Goal: Task Accomplishment & Management: Manage account settings

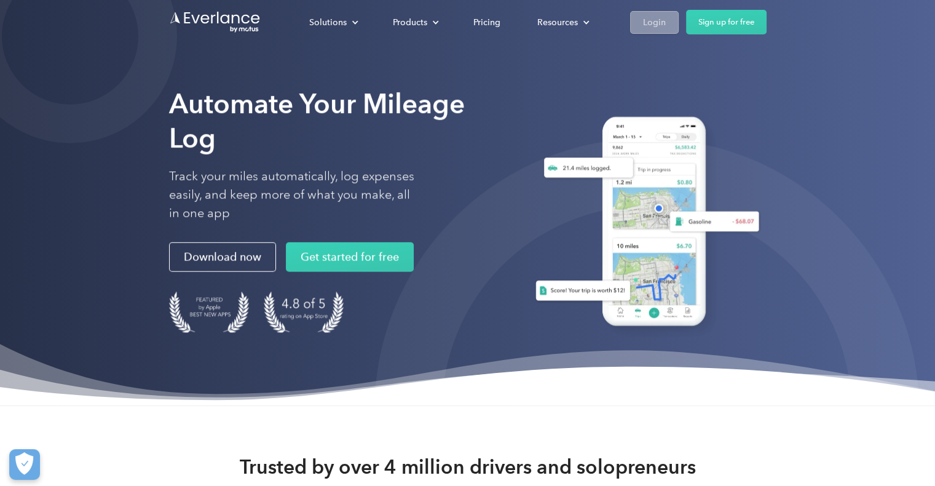
click at [656, 28] on div "Login" at bounding box center [654, 22] width 23 height 15
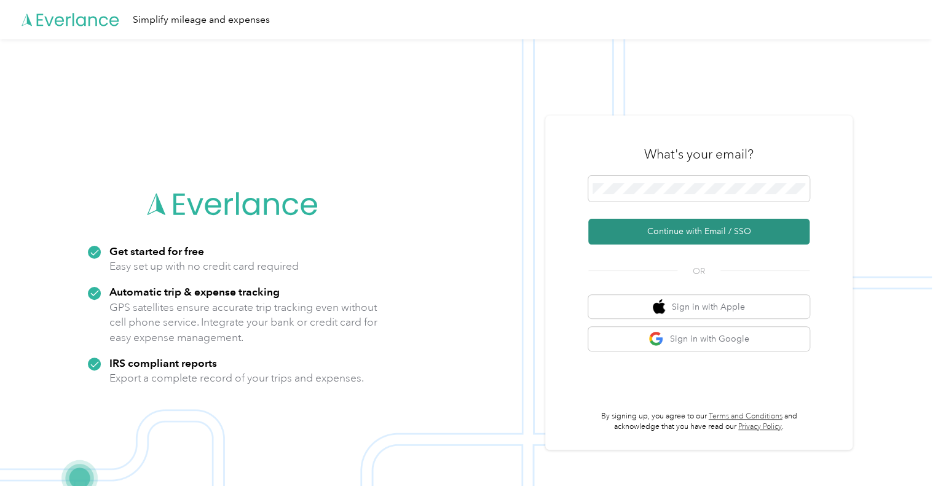
click at [664, 228] on button "Continue with Email / SSO" at bounding box center [698, 232] width 221 height 26
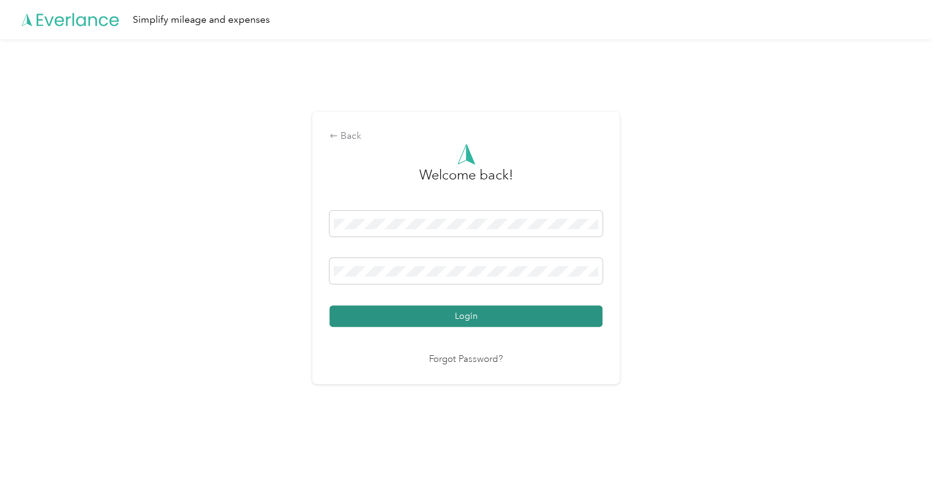
click at [455, 322] on button "Login" at bounding box center [466, 317] width 273 height 22
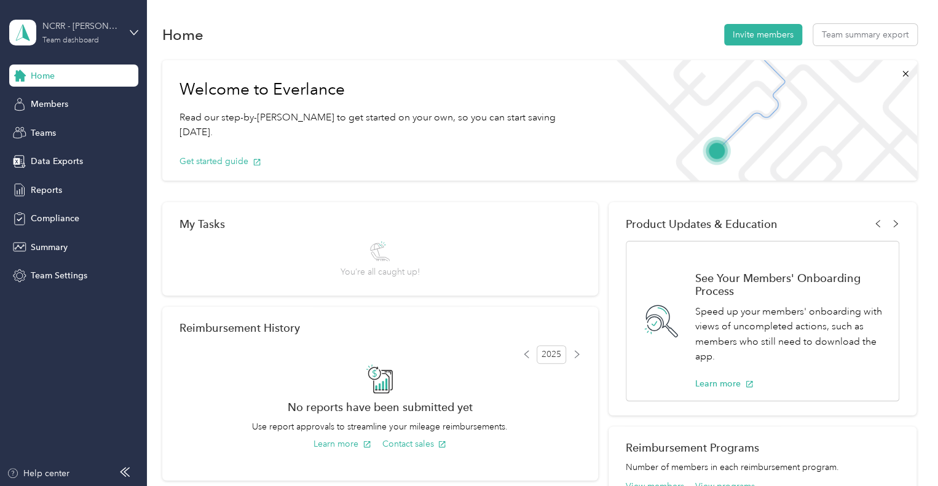
click at [116, 34] on div "NCRR - Connor Team dashboard" at bounding box center [80, 32] width 77 height 25
click at [108, 129] on div "Personal dashboard" at bounding box center [139, 125] width 242 height 22
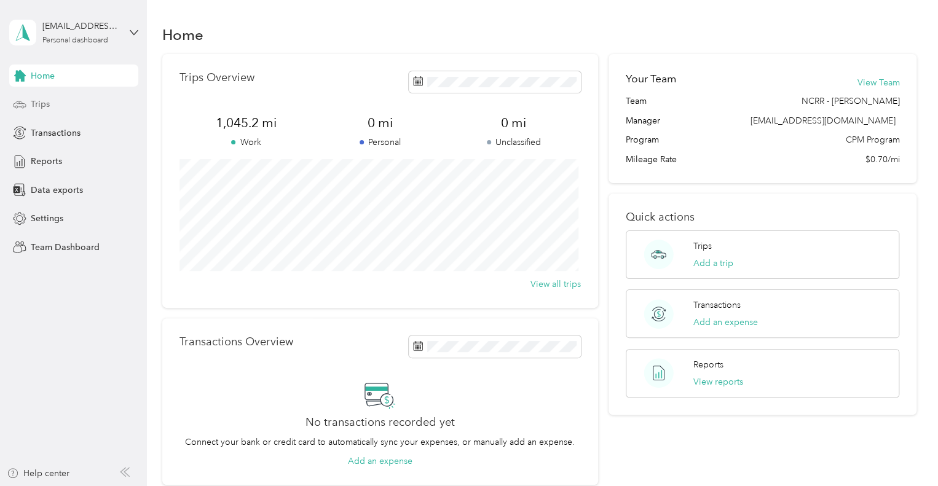
click at [99, 104] on div "Trips" at bounding box center [73, 104] width 129 height 22
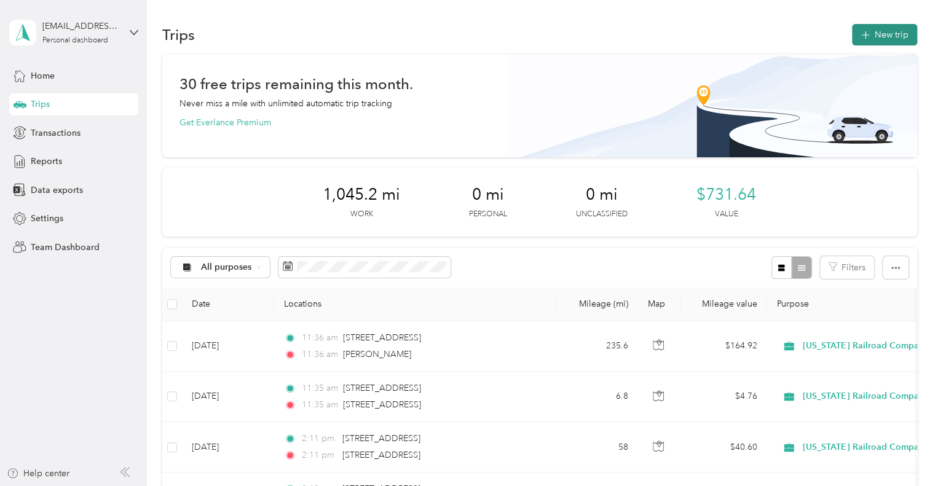
click at [884, 39] on button "New trip" at bounding box center [884, 35] width 65 height 22
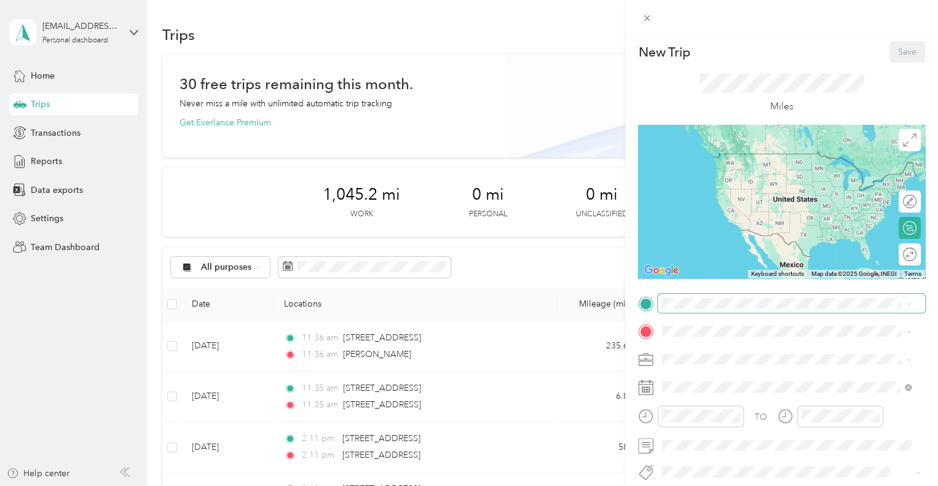
click at [705, 310] on span at bounding box center [791, 304] width 267 height 20
click at [732, 351] on span "[STREET_ADDRESS][US_STATE]" at bounding box center [747, 345] width 123 height 11
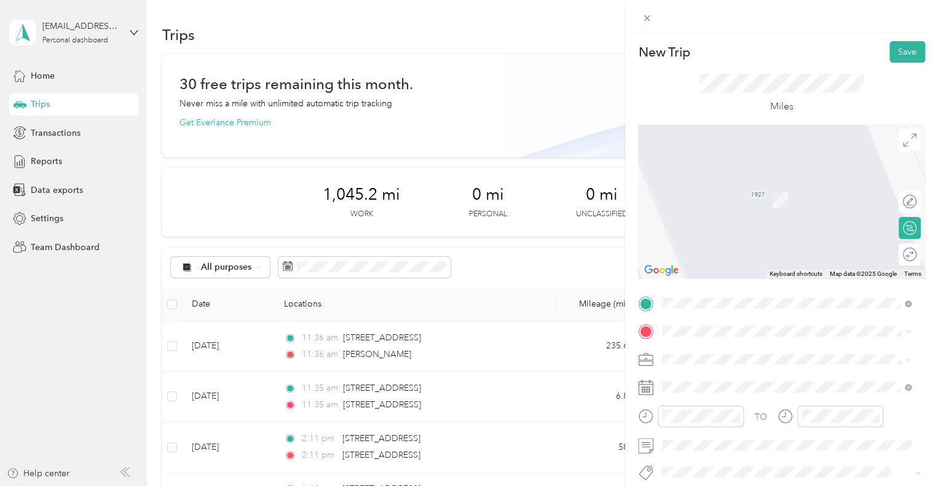
click at [731, 187] on span "[STREET_ADDRESS][US_STATE]" at bounding box center [747, 181] width 123 height 11
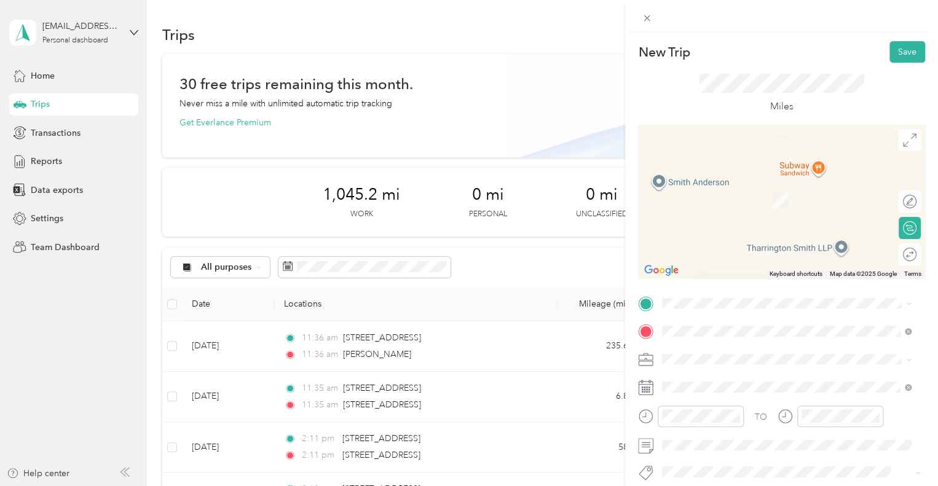
click at [750, 157] on span "[STREET_ADDRESS][US_STATE]" at bounding box center [747, 151] width 123 height 11
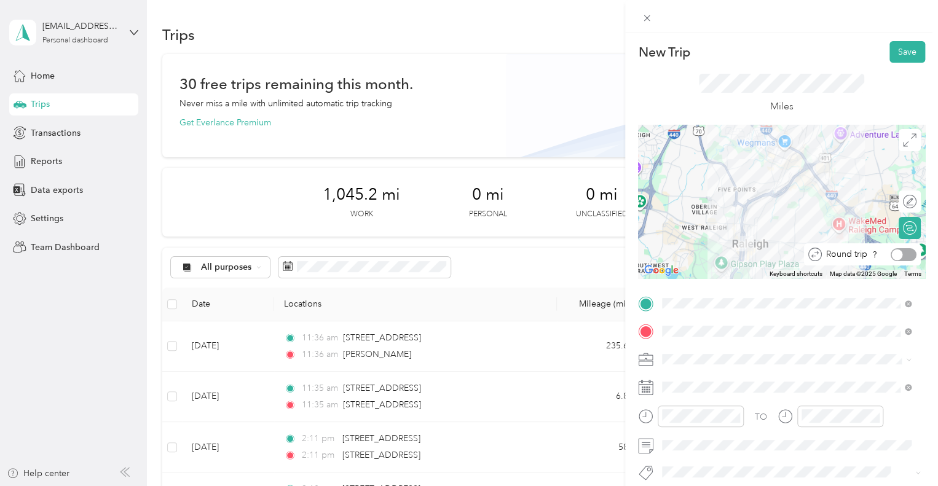
click at [893, 258] on div at bounding box center [904, 254] width 26 height 13
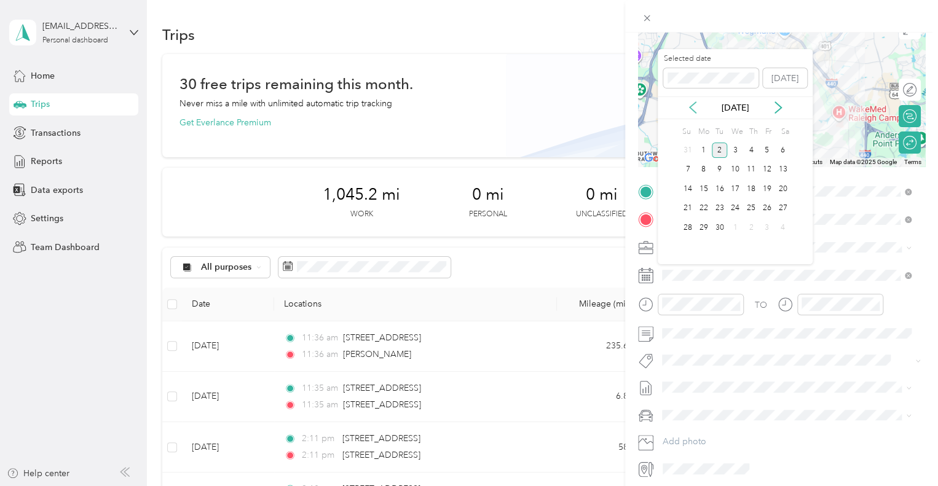
click at [694, 111] on icon at bounding box center [693, 108] width 6 height 11
click at [736, 162] on div "6" at bounding box center [735, 169] width 16 height 15
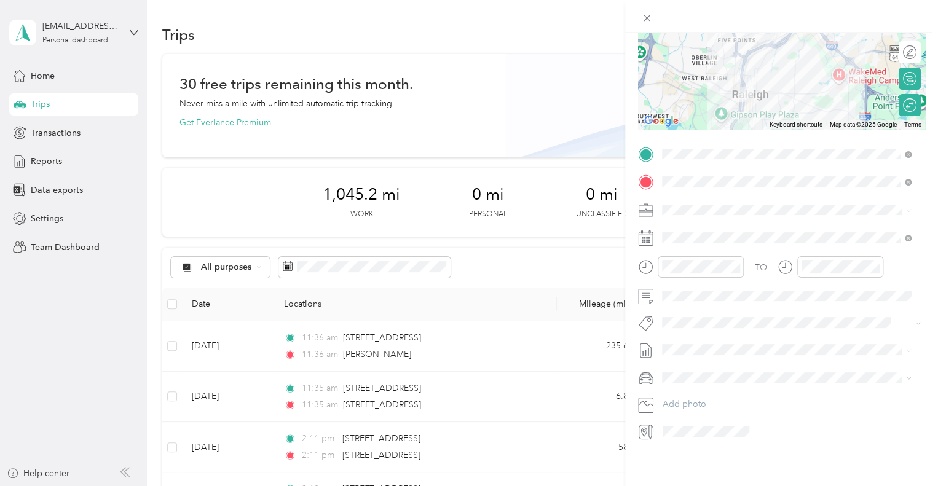
scroll to position [0, 0]
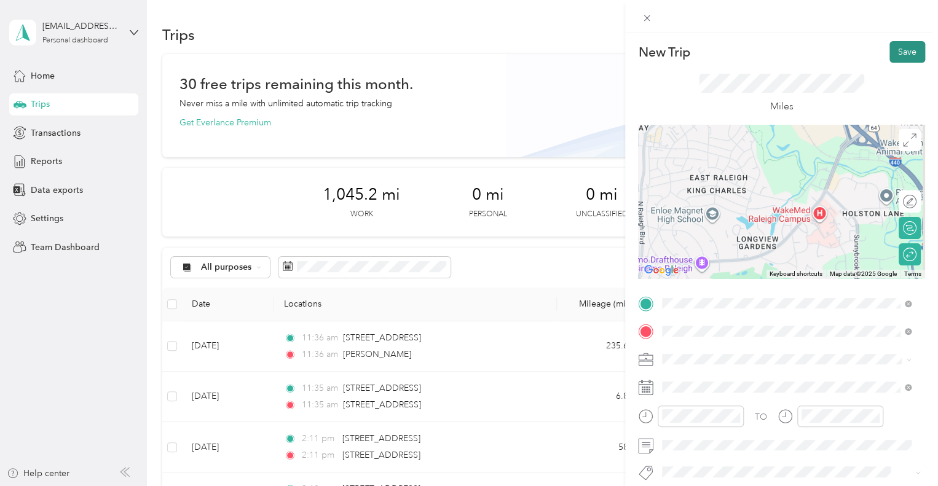
click at [893, 46] on button "Save" at bounding box center [908, 52] width 36 height 22
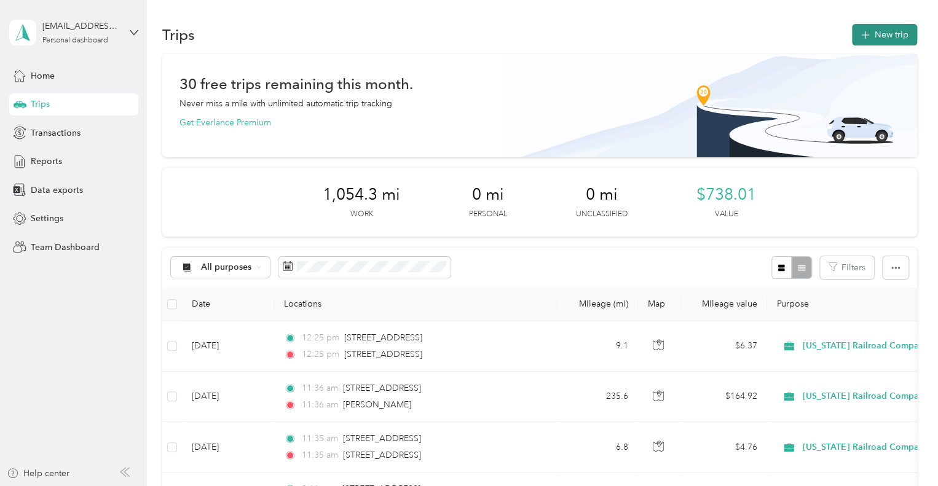
click at [879, 36] on button "New trip" at bounding box center [884, 35] width 65 height 22
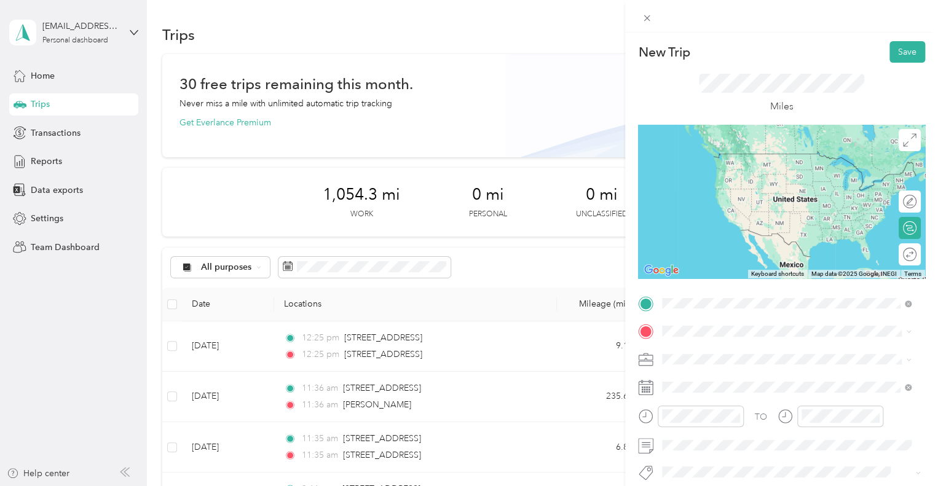
click at [744, 159] on span "[STREET_ADDRESS][US_STATE]" at bounding box center [747, 153] width 123 height 11
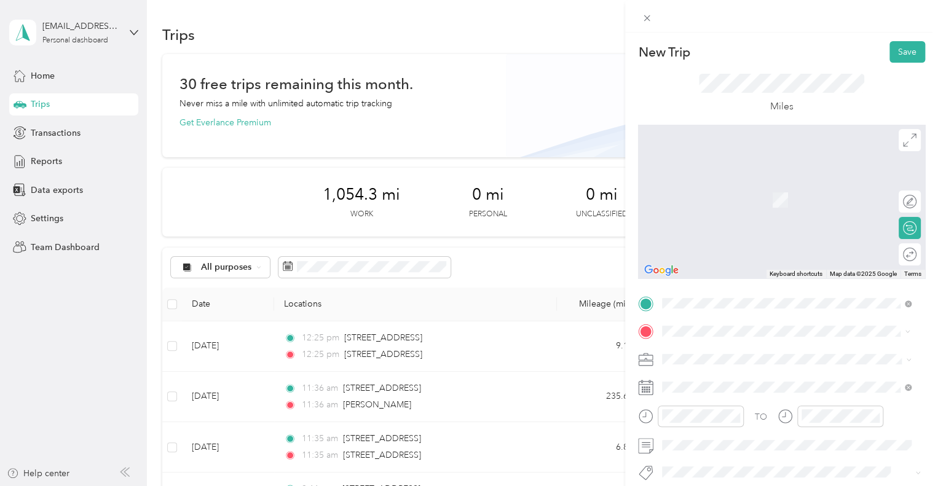
click at [708, 183] on span "Midland [US_STATE], [GEOGRAPHIC_DATA]" at bounding box center [755, 187] width 138 height 22
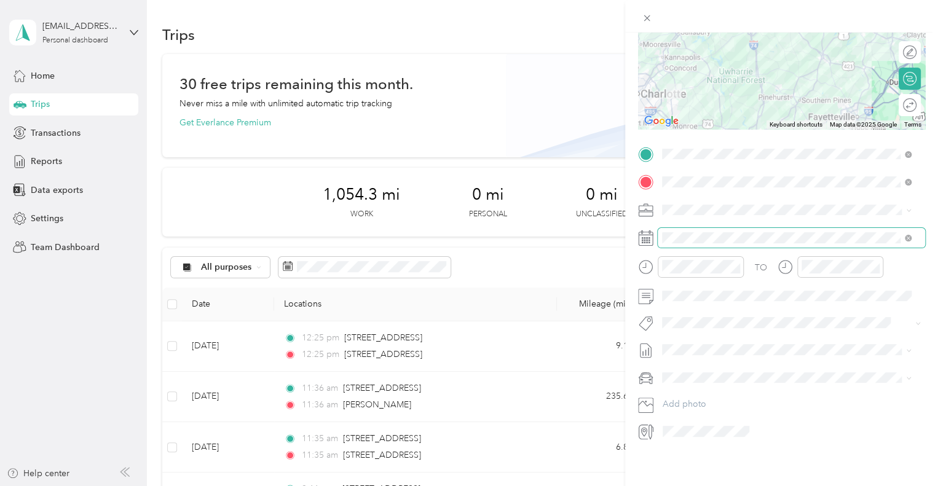
scroll to position [158, 0]
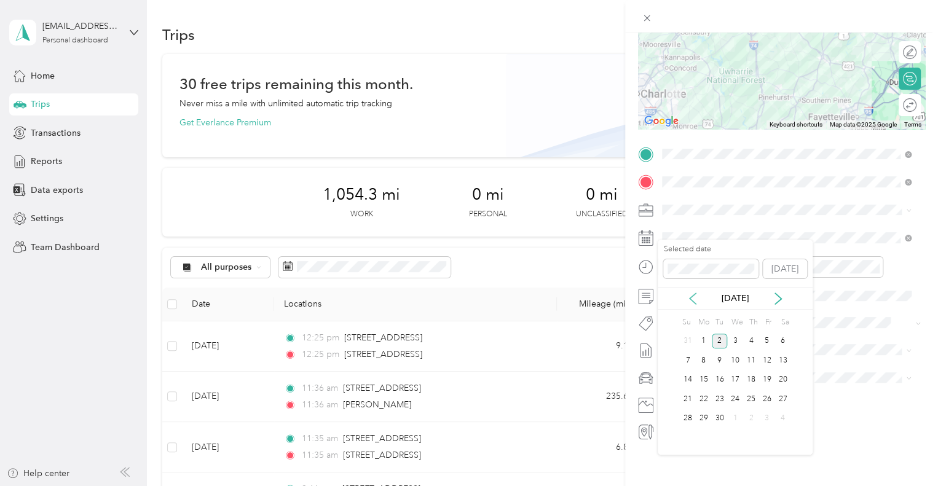
click at [691, 299] on icon at bounding box center [693, 298] width 6 height 11
click at [706, 376] on div "11" at bounding box center [704, 380] width 16 height 15
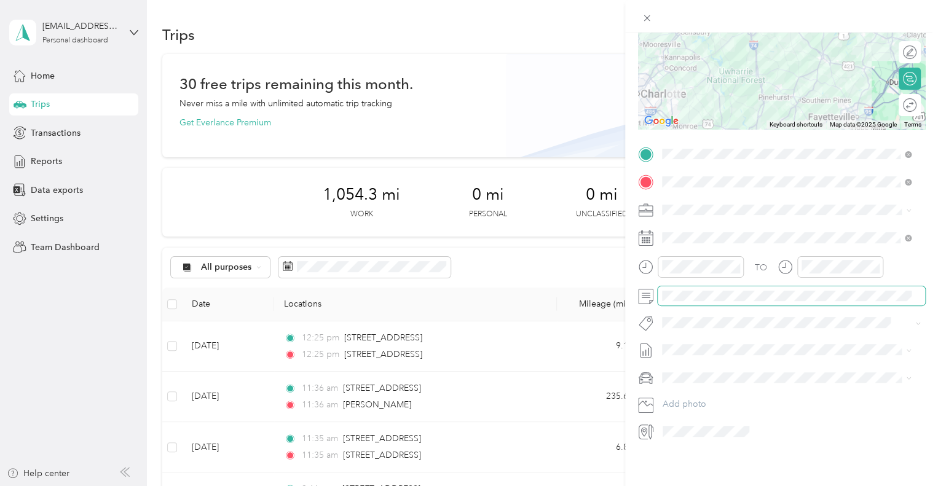
scroll to position [0, 0]
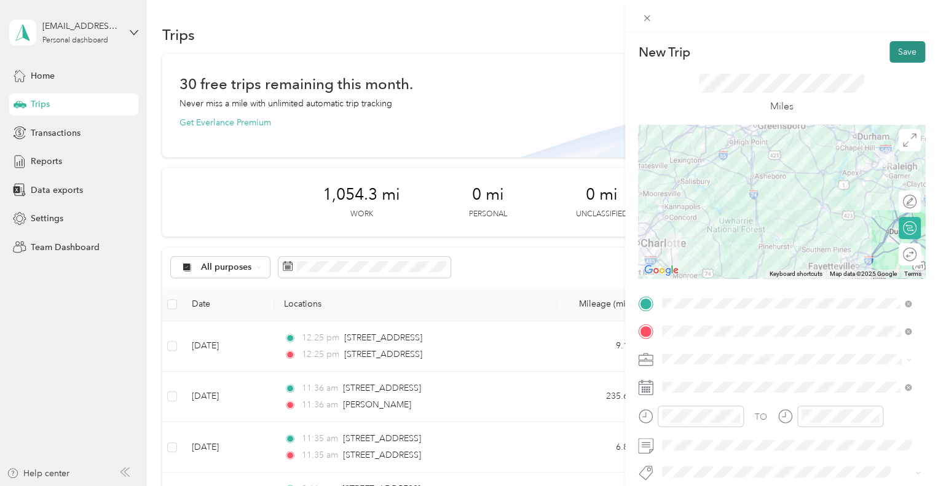
click at [900, 50] on button "Save" at bounding box center [908, 52] width 36 height 22
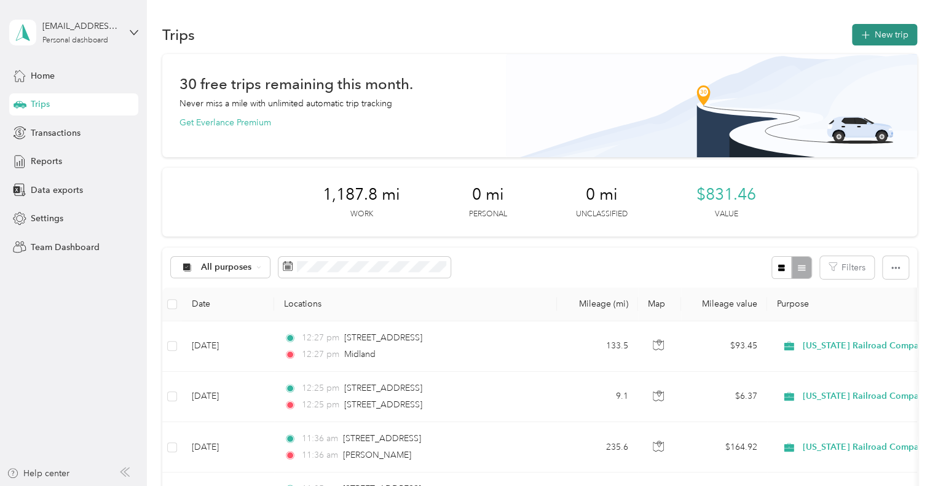
click at [873, 38] on button "New trip" at bounding box center [884, 35] width 65 height 22
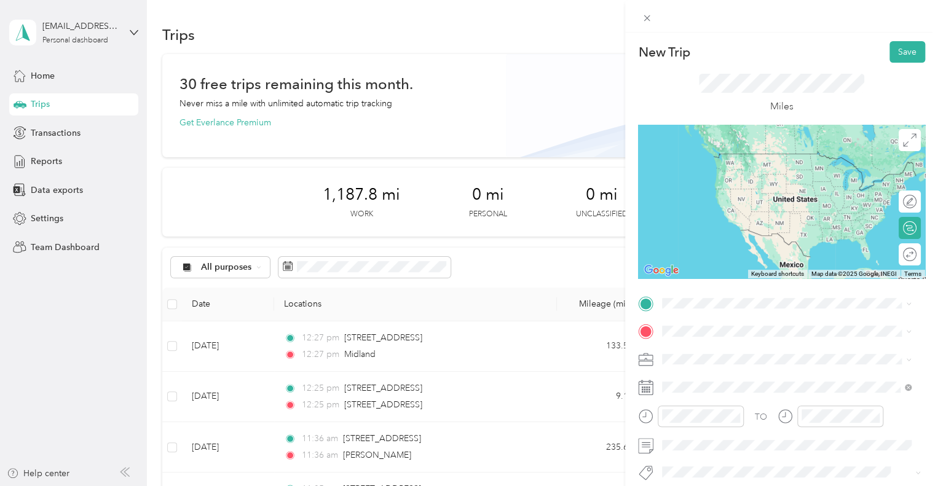
click at [749, 165] on span "Midland [US_STATE], [GEOGRAPHIC_DATA]" at bounding box center [755, 159] width 138 height 22
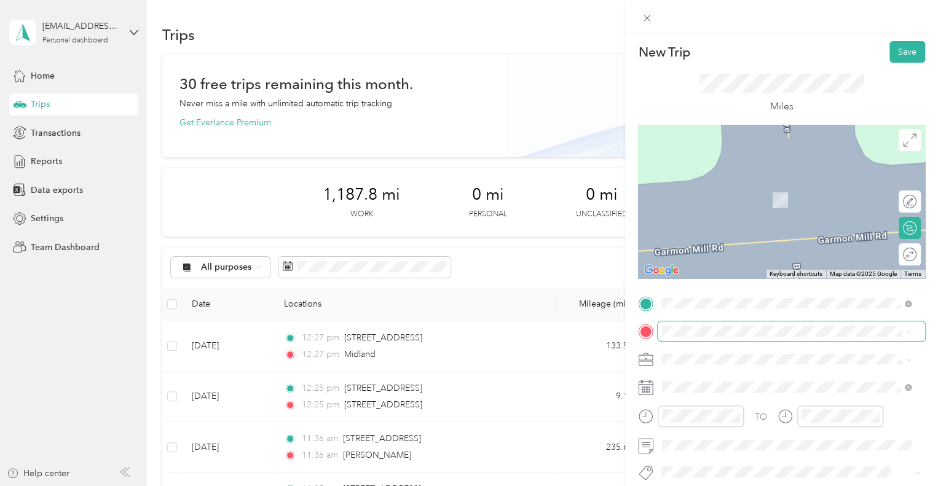
click at [713, 338] on span at bounding box center [791, 332] width 267 height 20
click at [735, 200] on span "[STREET_ADDRESS][PERSON_NAME][US_STATE]" at bounding box center [781, 194] width 191 height 11
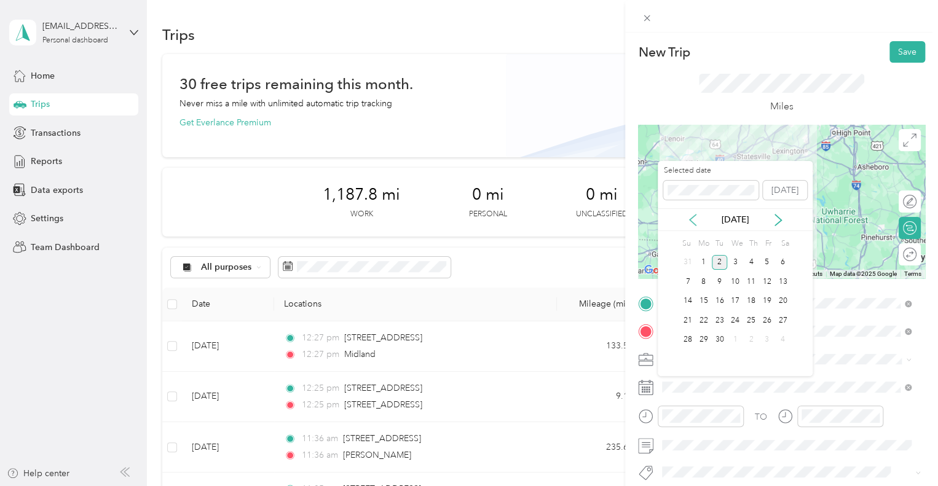
click at [693, 222] on icon at bounding box center [693, 220] width 6 height 11
click at [720, 302] on div "12" at bounding box center [720, 301] width 16 height 15
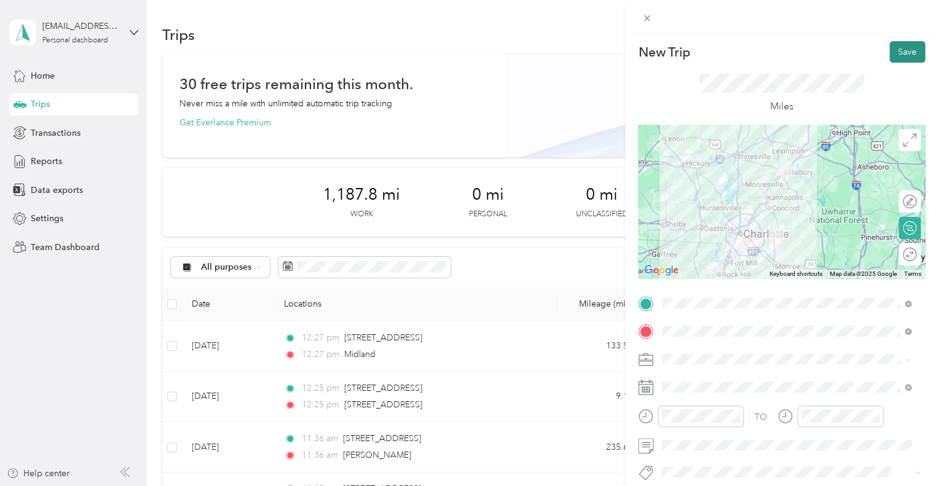
click at [899, 49] on button "Save" at bounding box center [908, 52] width 36 height 22
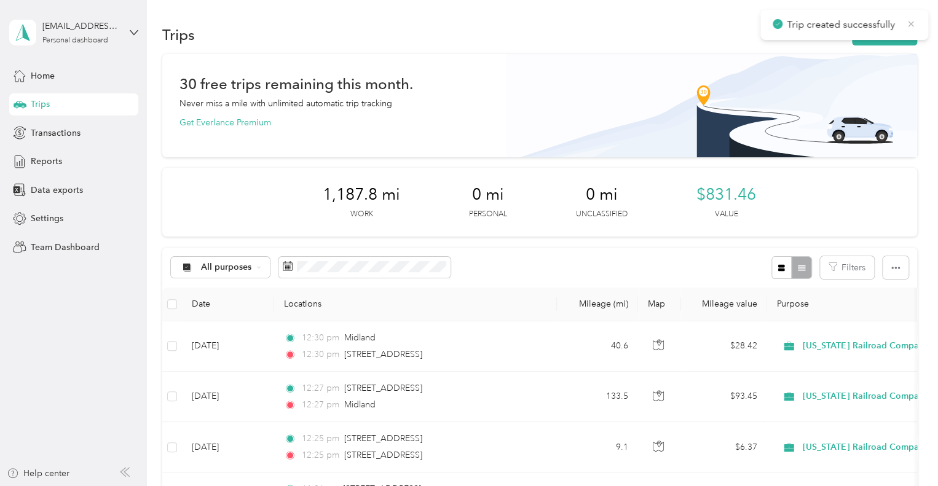
click at [914, 22] on icon at bounding box center [911, 23] width 10 height 11
click at [884, 41] on button "New trip" at bounding box center [884, 35] width 65 height 22
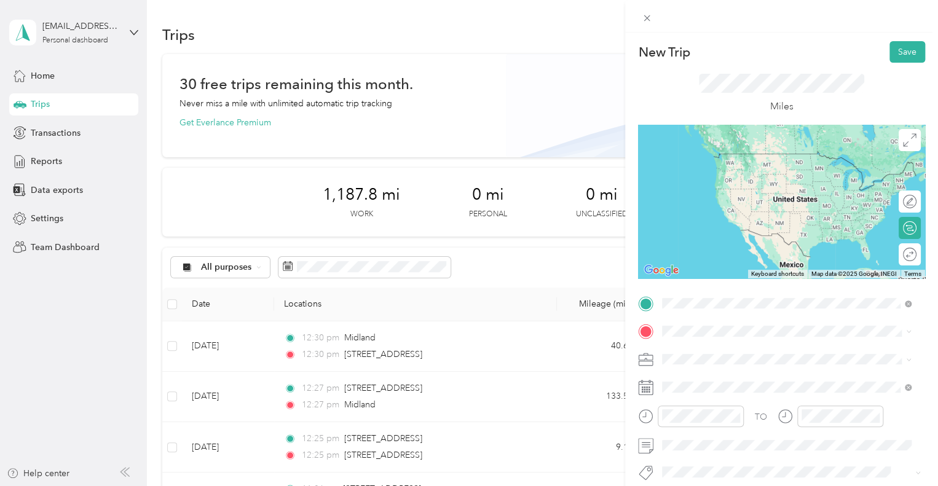
click at [711, 349] on span "[STREET_ADDRESS][PERSON_NAME][US_STATE]" at bounding box center [781, 348] width 191 height 11
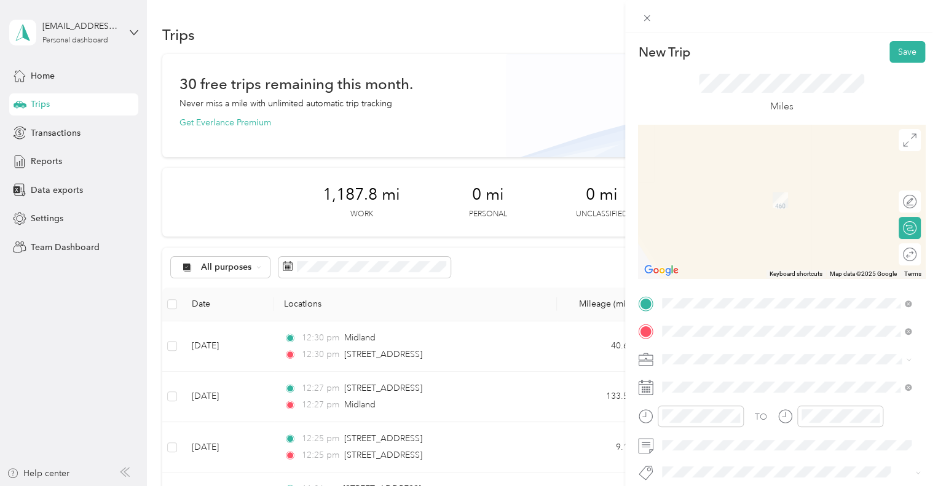
click at [750, 188] on span "[STREET_ADDRESS][US_STATE]" at bounding box center [747, 181] width 123 height 11
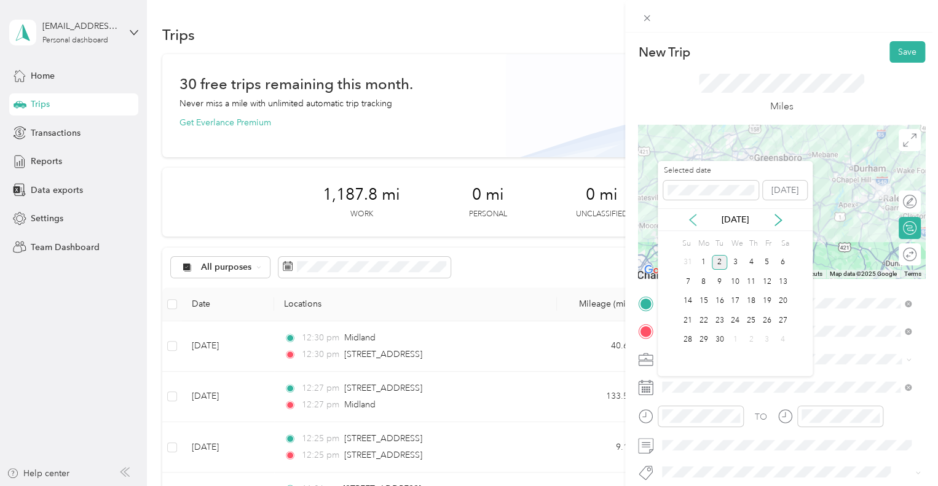
click at [695, 223] on icon at bounding box center [693, 220] width 12 height 12
click at [718, 298] on div "12" at bounding box center [720, 301] width 16 height 15
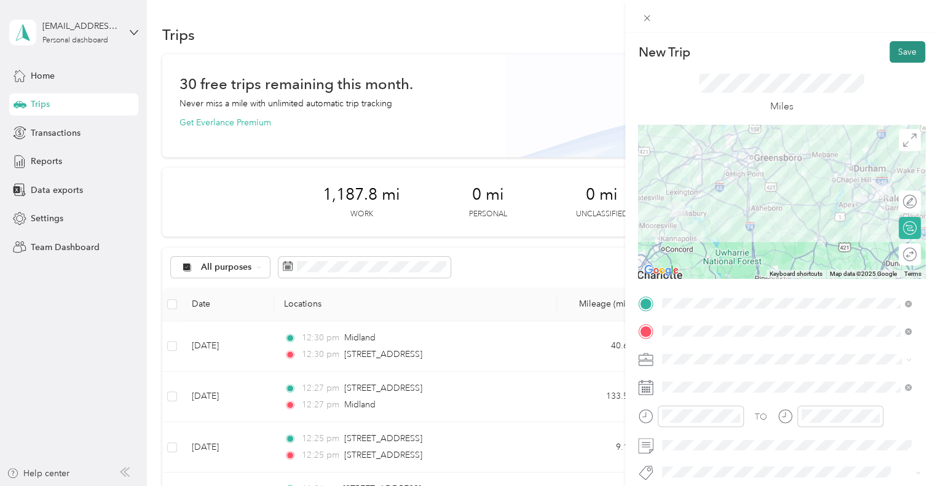
click at [900, 47] on button "Save" at bounding box center [908, 52] width 36 height 22
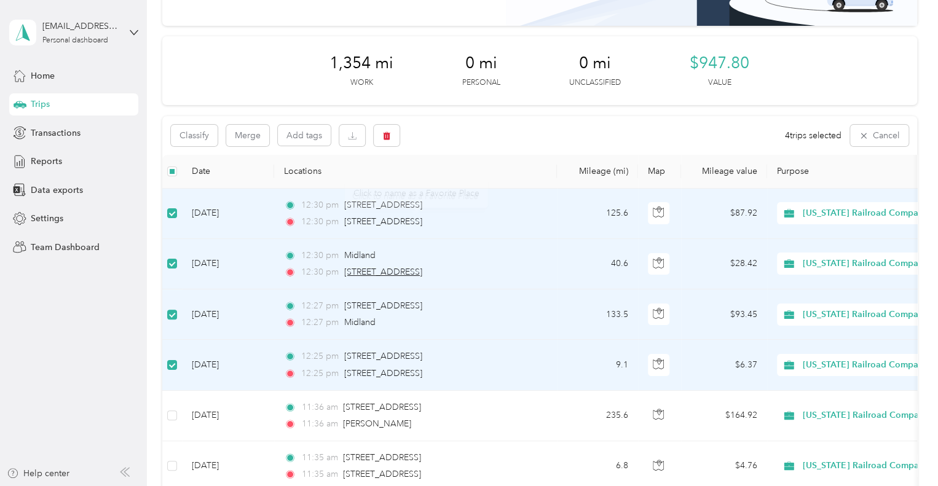
scroll to position [107, 0]
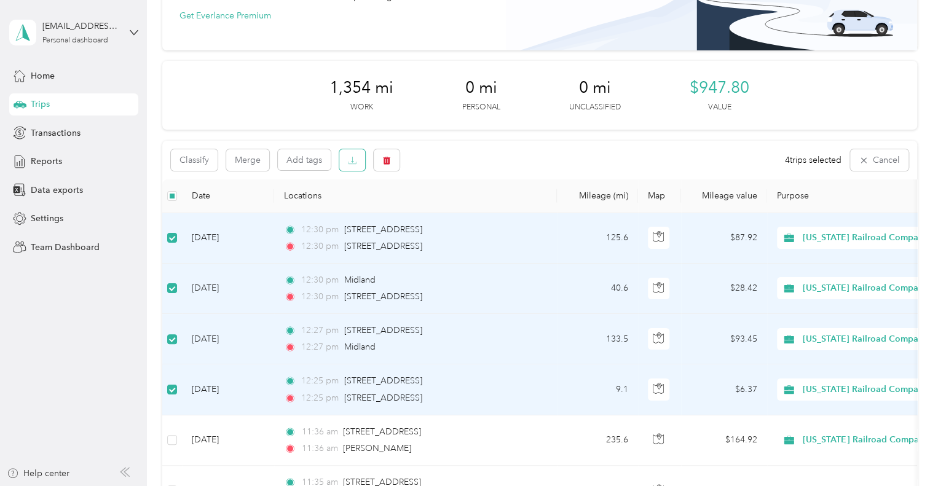
click at [349, 160] on icon "button" at bounding box center [352, 160] width 9 height 9
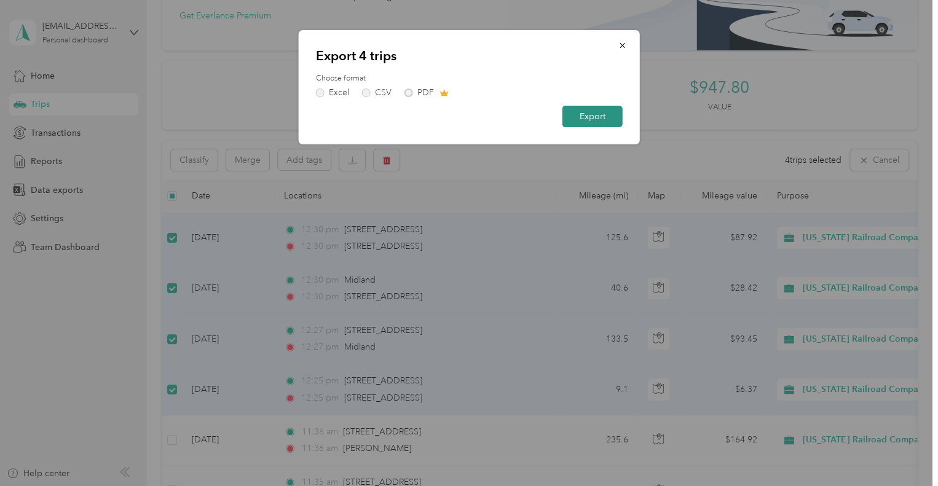
click at [598, 115] on button "Export" at bounding box center [593, 117] width 60 height 22
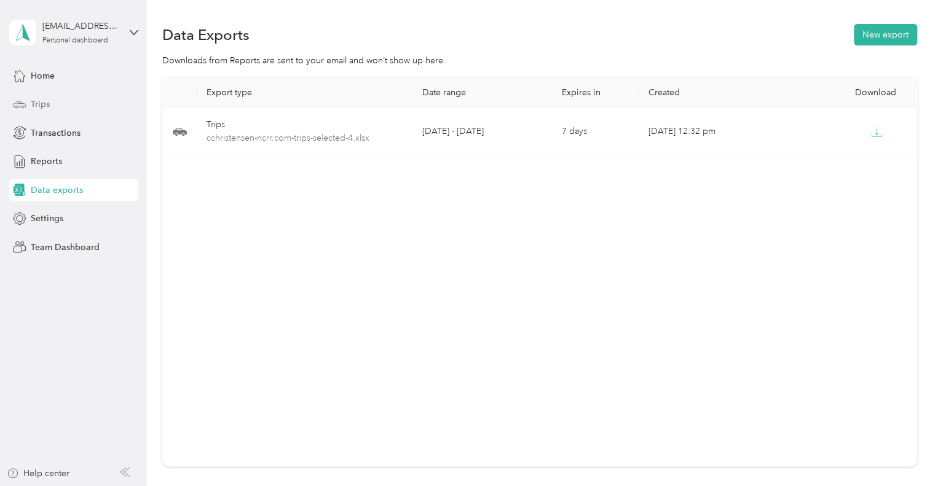
click at [67, 106] on div "Trips" at bounding box center [73, 104] width 129 height 22
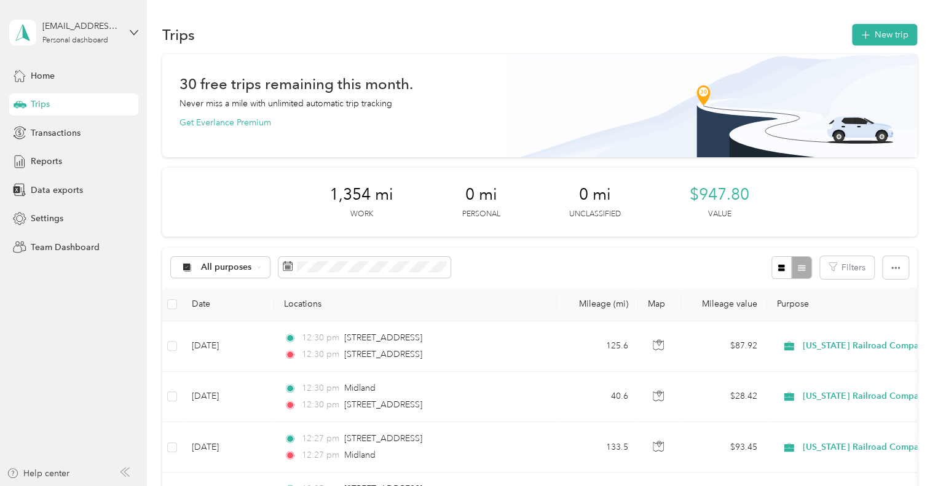
scroll to position [63, 0]
